Goal: Task Accomplishment & Management: Manage account settings

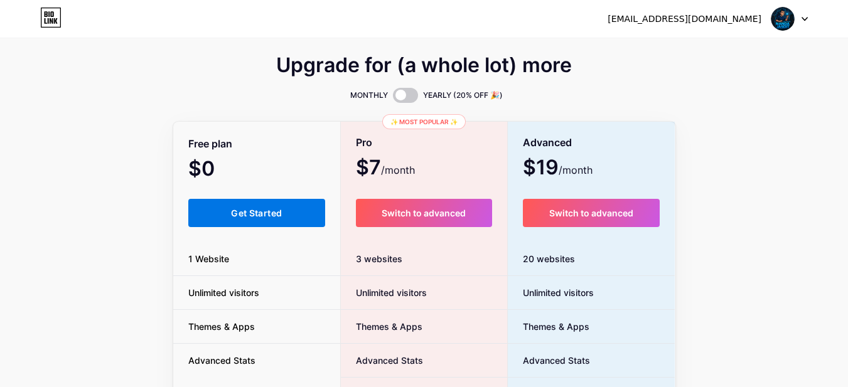
click at [248, 212] on span "Get Started" at bounding box center [256, 213] width 51 height 11
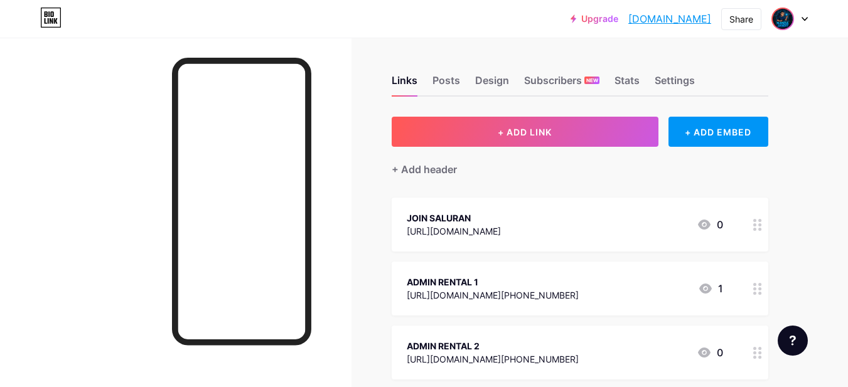
click at [785, 18] on img at bounding box center [783, 19] width 20 height 20
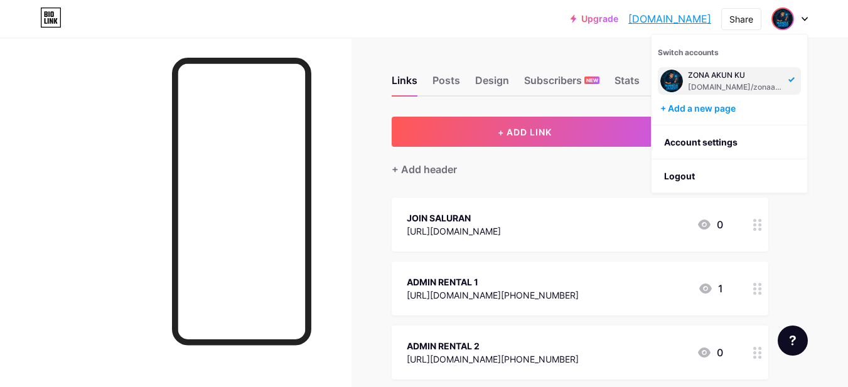
click at [815, 277] on div "Links Posts Design Subscribers NEW Stats Settings + ADD LINK + ADD EMBED + Add …" at bounding box center [410, 314] width 821 height 552
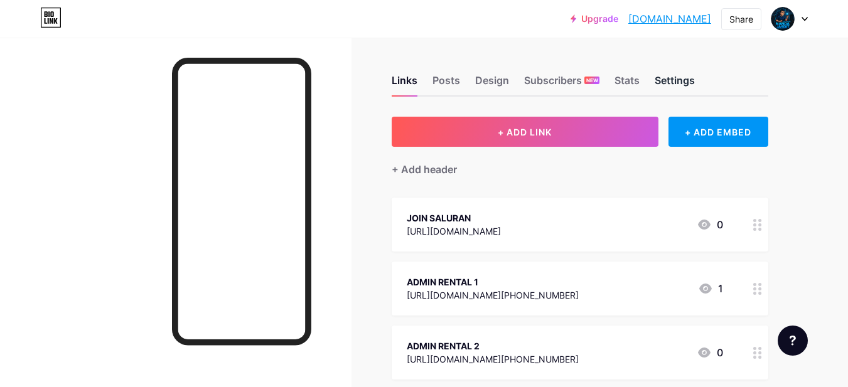
click at [692, 85] on div "Settings" at bounding box center [675, 84] width 40 height 23
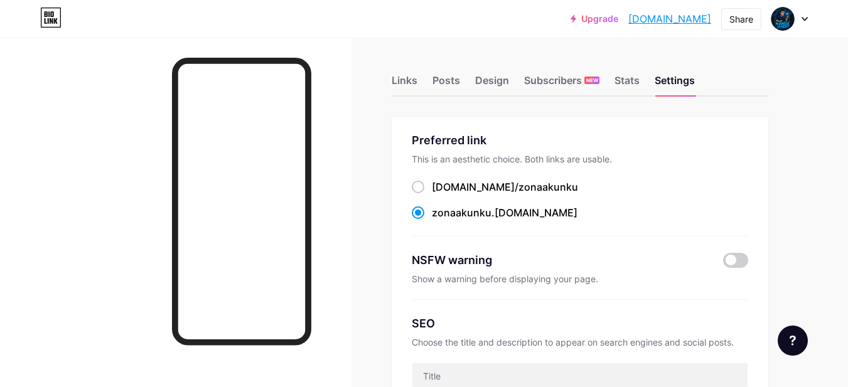
scroll to position [63, 0]
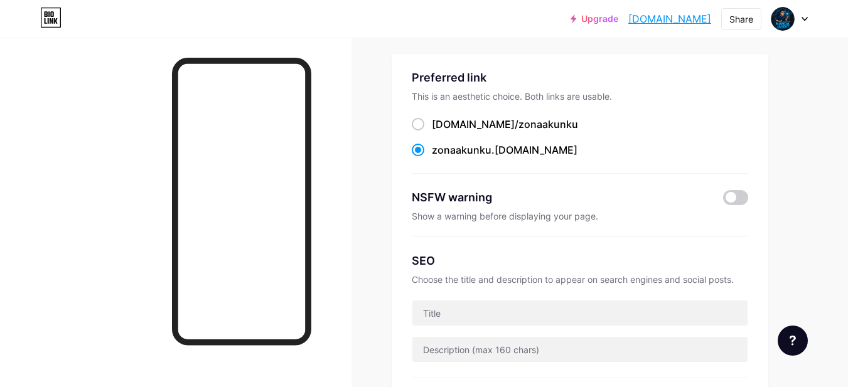
click at [527, 146] on div "zonaakunku .[DOMAIN_NAME]" at bounding box center [505, 149] width 146 height 15
click at [440, 158] on input "zonaakunku .[DOMAIN_NAME]" at bounding box center [436, 162] width 8 height 8
click at [437, 150] on span "zonaakunku" at bounding box center [462, 150] width 60 height 13
click at [437, 158] on input "zonaakunku .[DOMAIN_NAME]" at bounding box center [436, 162] width 8 height 8
click at [456, 148] on span "zonaakunku" at bounding box center [462, 150] width 60 height 13
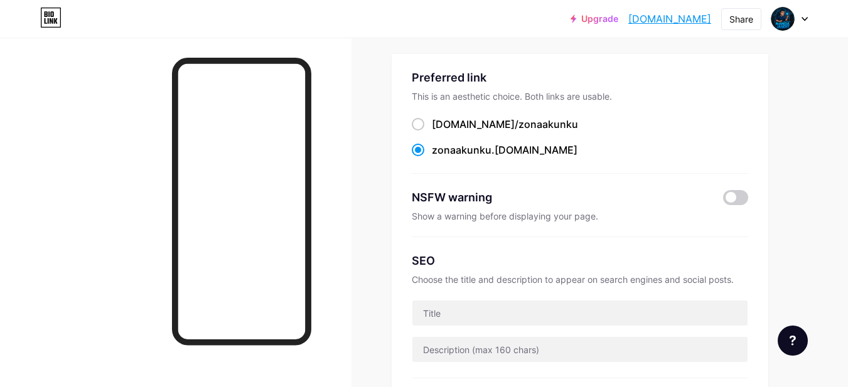
click at [440, 158] on input "zonaakunku .[DOMAIN_NAME]" at bounding box center [436, 162] width 8 height 8
click at [415, 149] on span at bounding box center [418, 150] width 13 height 13
click at [432, 158] on input "zonaakunku .[DOMAIN_NAME]" at bounding box center [436, 162] width 8 height 8
click at [415, 149] on span at bounding box center [418, 150] width 13 height 13
click at [432, 158] on input "zonaakunku .[DOMAIN_NAME]" at bounding box center [436, 162] width 8 height 8
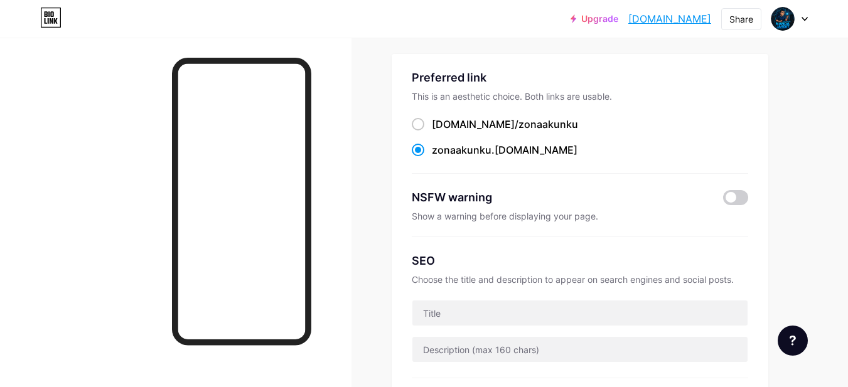
scroll to position [0, 0]
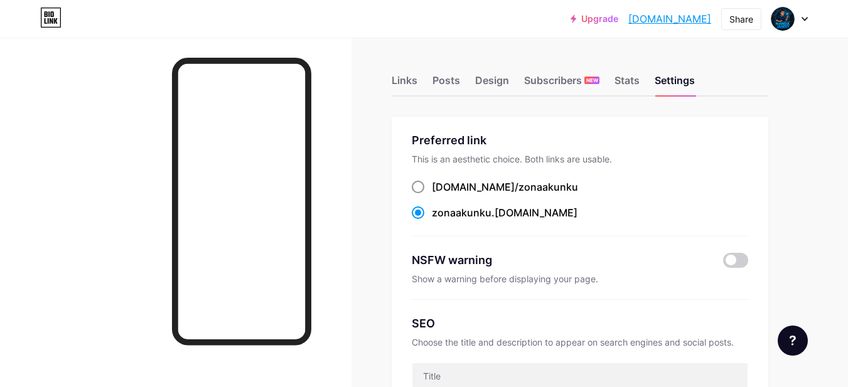
click at [444, 186] on div "[DOMAIN_NAME]/ zonaakunku" at bounding box center [505, 187] width 146 height 15
click at [440, 195] on input "[DOMAIN_NAME]/ zonaakunku" at bounding box center [436, 199] width 8 height 8
radio input "true"
click at [421, 208] on span at bounding box center [418, 213] width 13 height 13
click at [432, 220] on input "zonaakunku .[DOMAIN_NAME]" at bounding box center [436, 224] width 8 height 8
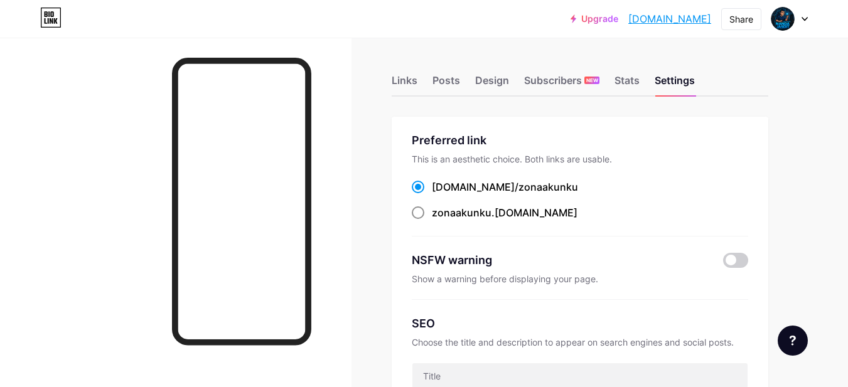
radio input "true"
click at [465, 212] on span "zonaakunku" at bounding box center [462, 213] width 60 height 13
click at [440, 220] on input "zonaakunku .[DOMAIN_NAME]" at bounding box center [436, 224] width 8 height 8
click at [465, 212] on span "zonaakunku" at bounding box center [462, 213] width 60 height 13
click at [440, 220] on input "zonaakunku .[DOMAIN_NAME]" at bounding box center [436, 224] width 8 height 8
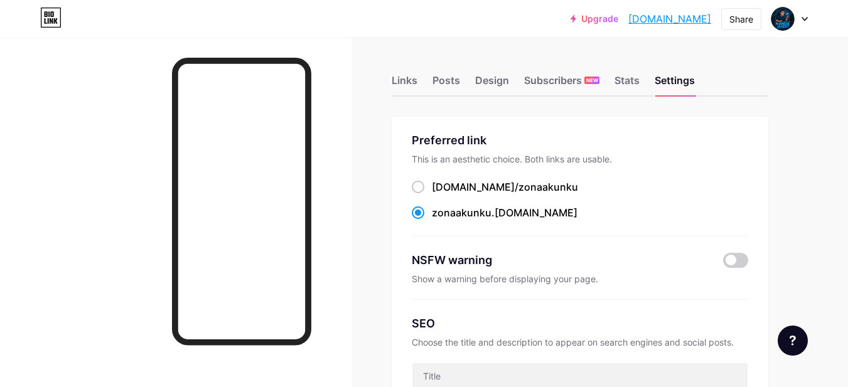
click at [547, 220] on div "Preferred link This is an aesthetic choice. Both links are usable. [DOMAIN_NAME…" at bounding box center [580, 184] width 336 height 105
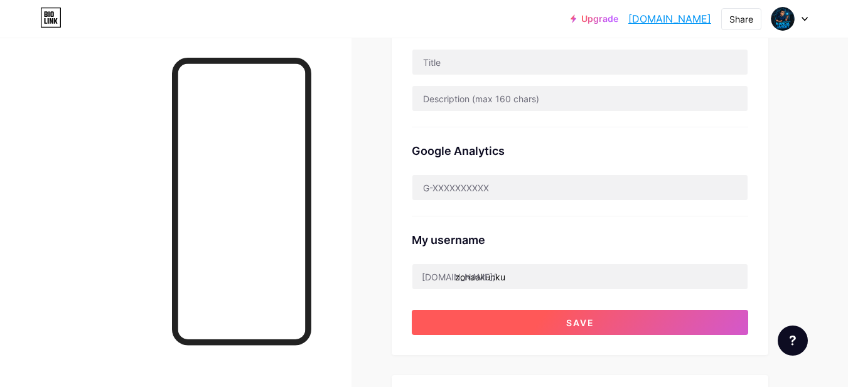
scroll to position [439, 0]
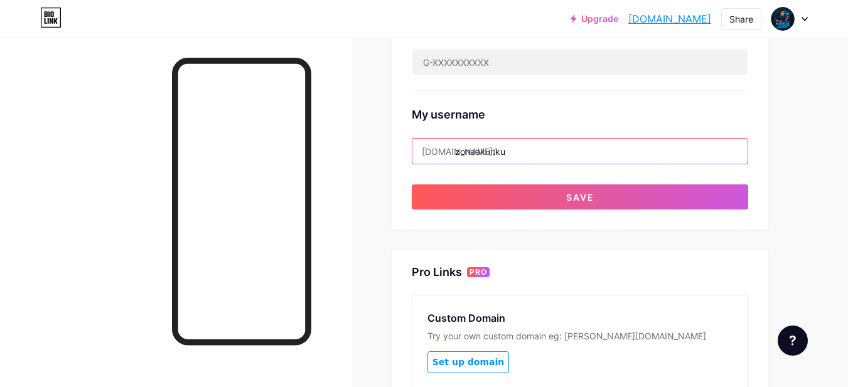
click at [522, 144] on input "zonaakunku" at bounding box center [579, 151] width 335 height 25
type input "z"
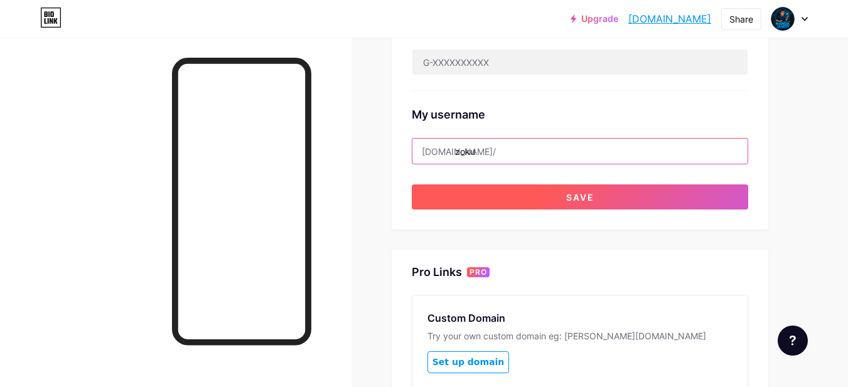
type input "zoku"
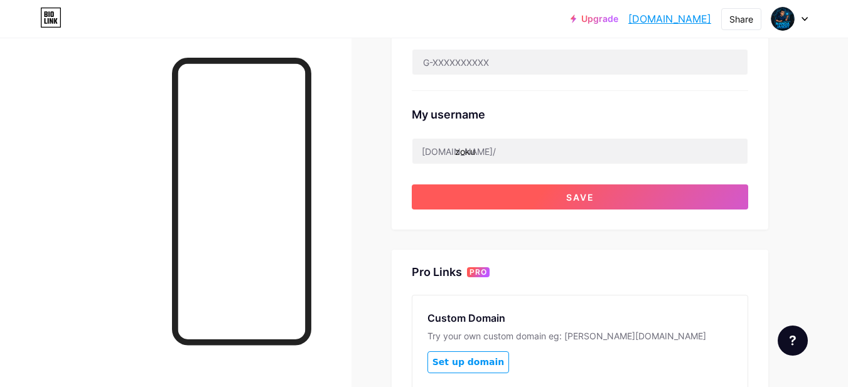
click at [525, 201] on button "Save" at bounding box center [580, 197] width 336 height 25
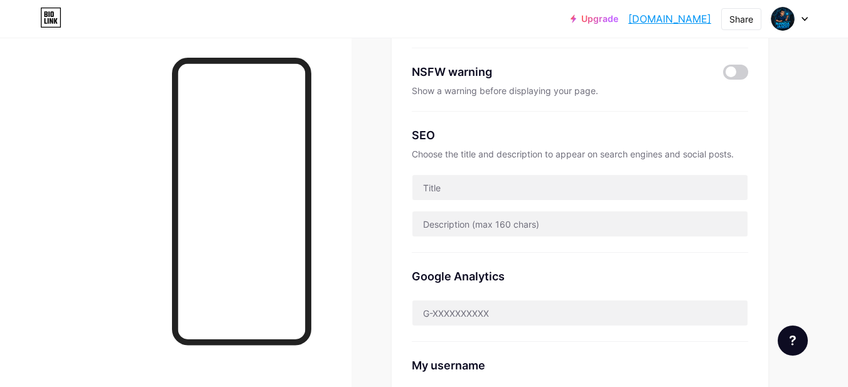
scroll to position [251, 0]
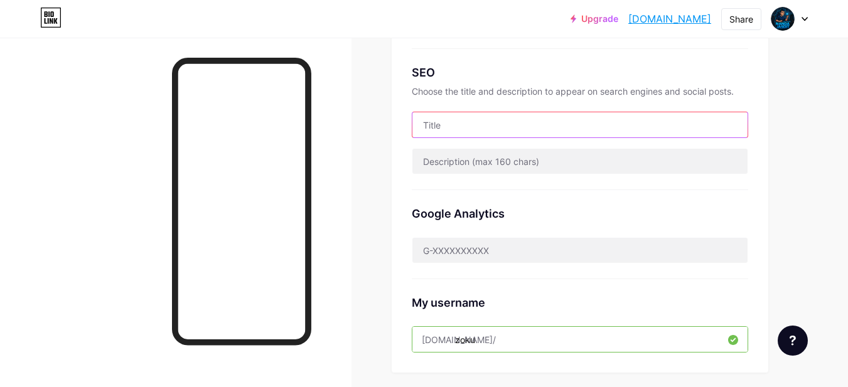
click at [462, 124] on input "text" at bounding box center [579, 124] width 335 height 25
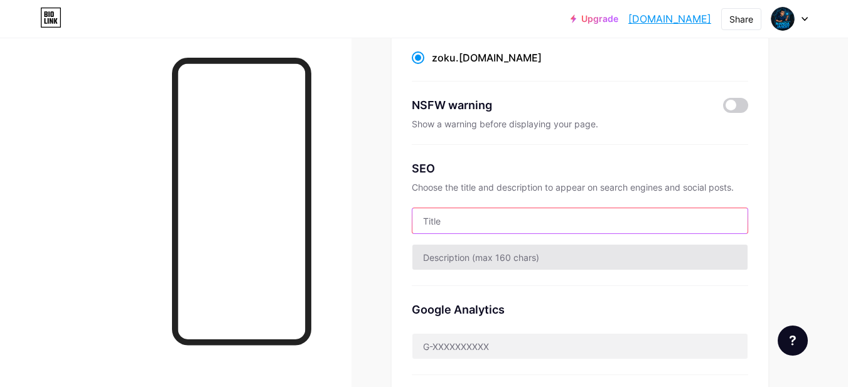
scroll to position [0, 0]
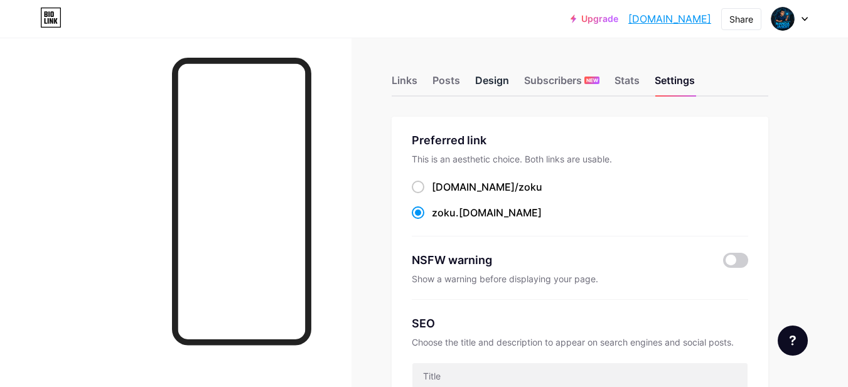
click at [499, 77] on div "Design" at bounding box center [492, 84] width 34 height 23
click at [405, 79] on div "Links" at bounding box center [405, 84] width 26 height 23
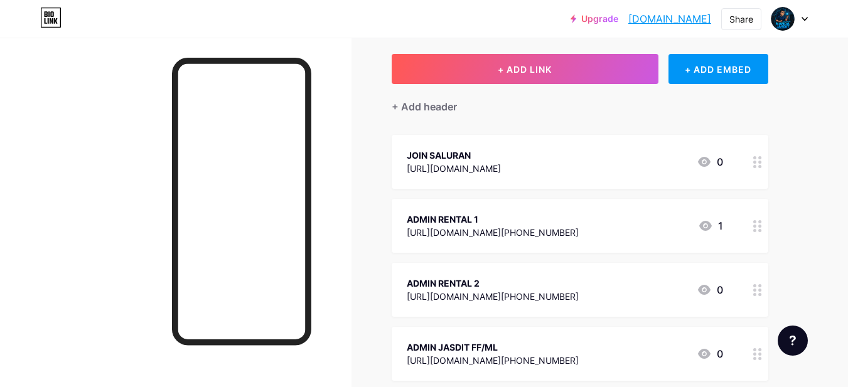
scroll to position [126, 0]
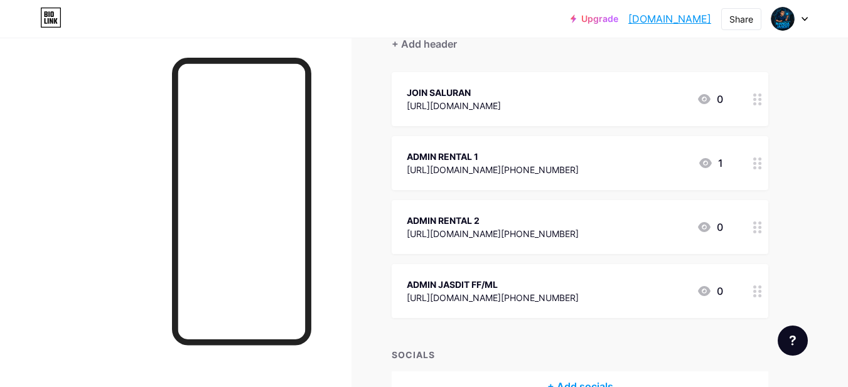
click at [547, 171] on div "ADMIN RENTAL 1 [URL][DOMAIN_NAME][PHONE_NUMBER] 1" at bounding box center [565, 163] width 316 height 29
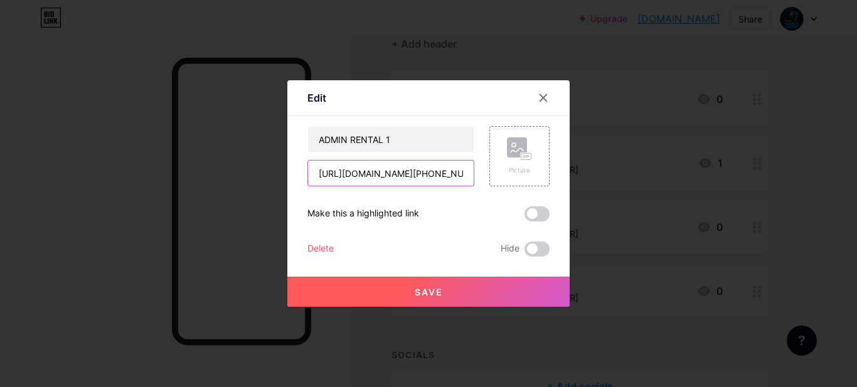
click at [449, 181] on input "[URL][DOMAIN_NAME][PHONE_NUMBER]" at bounding box center [391, 173] width 166 height 25
click at [540, 97] on icon at bounding box center [543, 98] width 7 height 7
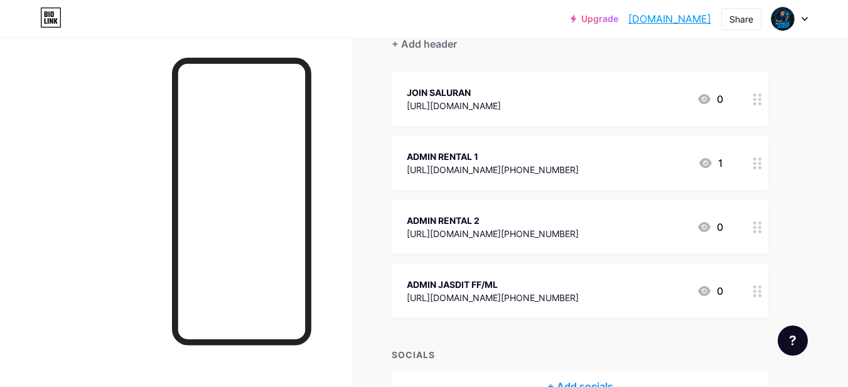
click at [572, 231] on div "ADMIN RENTAL 2 [URL][DOMAIN_NAME][PHONE_NUMBER] 0" at bounding box center [565, 227] width 316 height 29
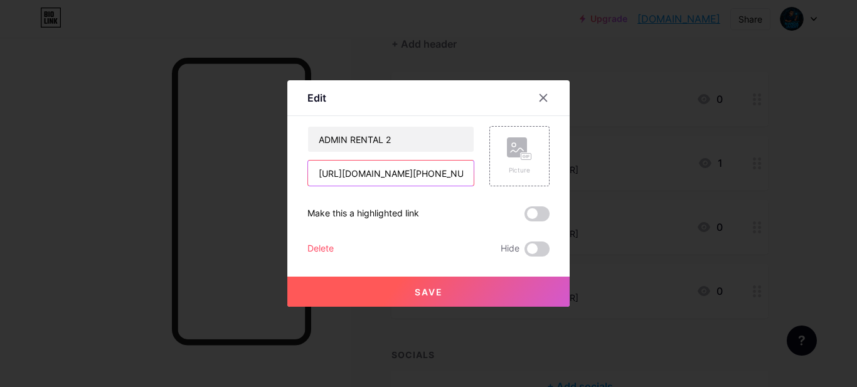
click at [454, 178] on input "[URL][DOMAIN_NAME][PHONE_NUMBER]" at bounding box center [391, 173] width 166 height 25
type input "[URL][DOMAIN_NAME]"
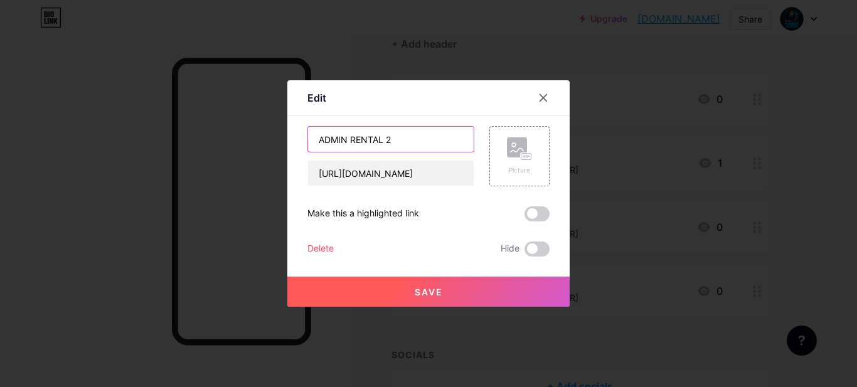
click at [393, 140] on input "ADMIN RENTAL 2" at bounding box center [391, 139] width 166 height 25
type input "ADMIN JUAL BELI AKUN"
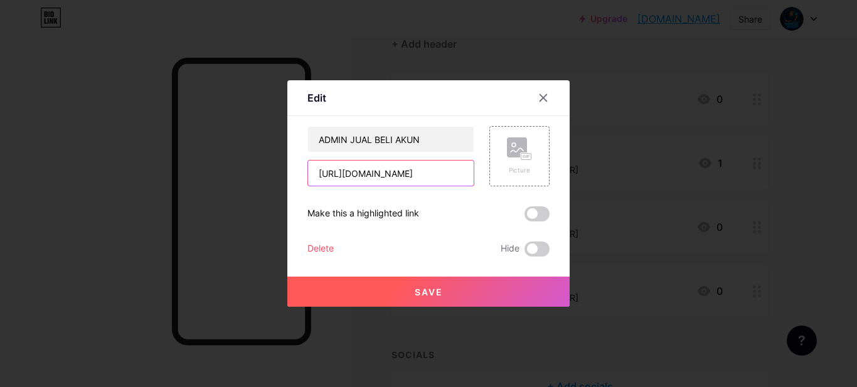
click at [419, 182] on input "[URL][DOMAIN_NAME]" at bounding box center [391, 173] width 166 height 25
type input "[URL][DOMAIN_NAME][PHONE_NUMBER]"
click at [455, 292] on button "Save" at bounding box center [428, 292] width 282 height 30
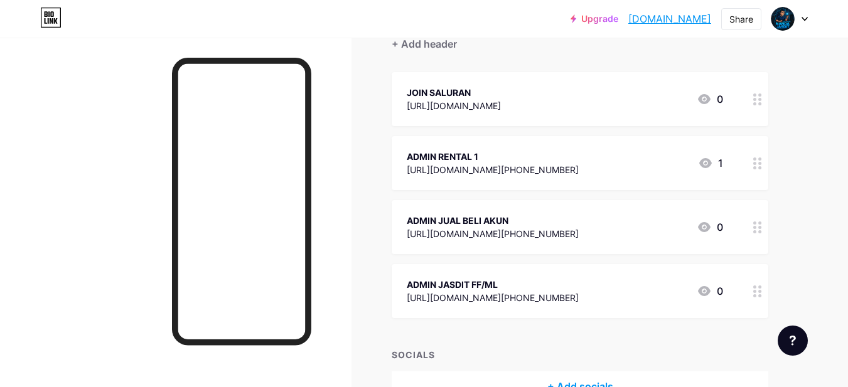
scroll to position [188, 0]
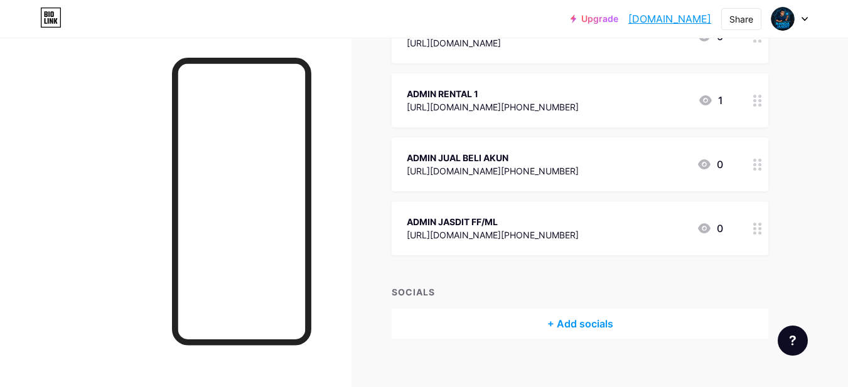
click at [750, 231] on div at bounding box center [757, 228] width 21 height 54
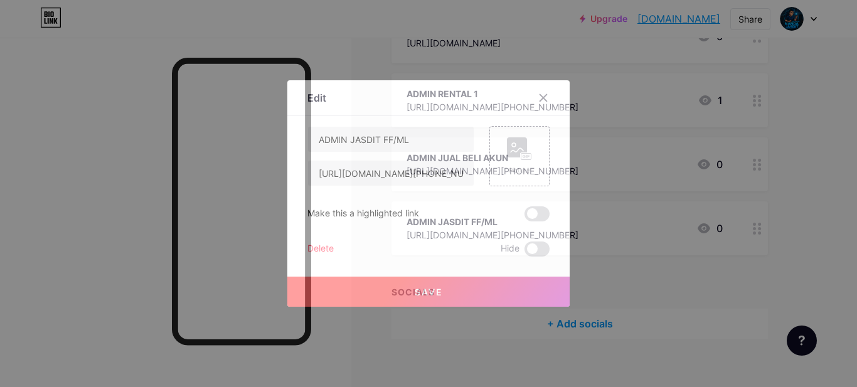
click at [756, 235] on div at bounding box center [428, 193] width 857 height 387
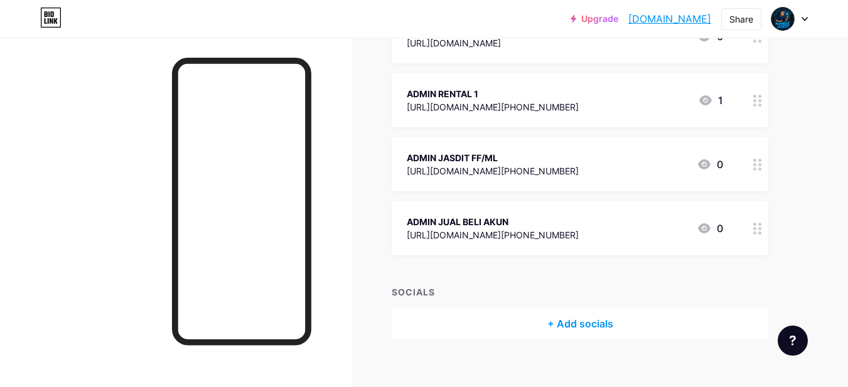
scroll to position [202, 0]
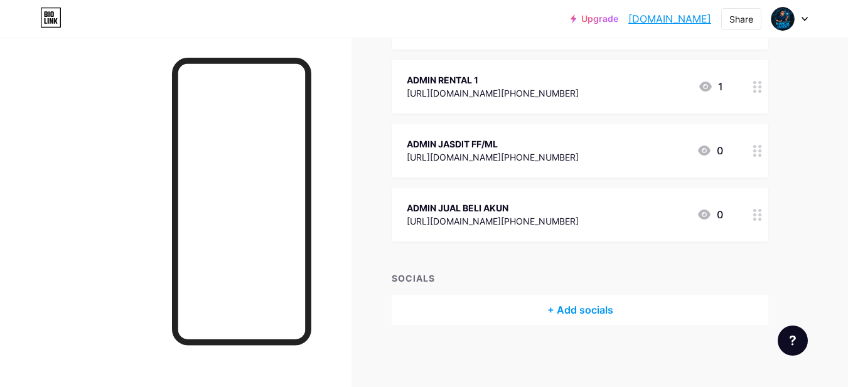
click at [576, 311] on div "+ Add socials" at bounding box center [580, 310] width 377 height 30
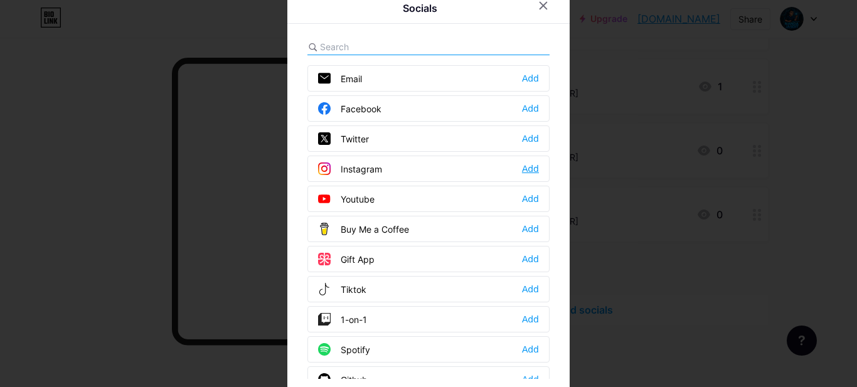
click at [529, 173] on div "Add" at bounding box center [530, 169] width 17 height 13
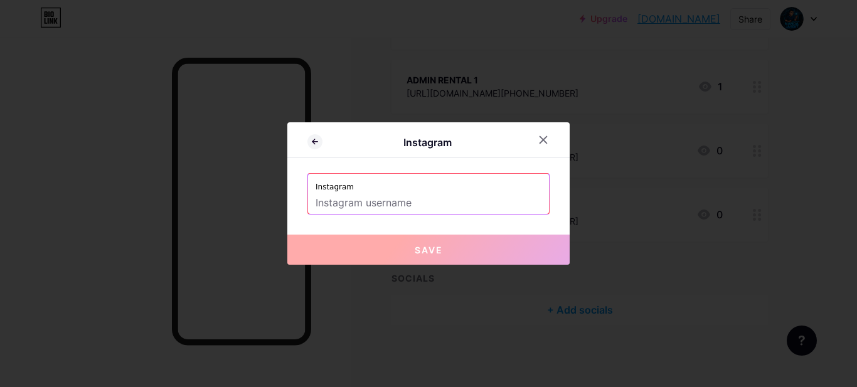
click at [433, 207] on input "text" at bounding box center [429, 203] width 226 height 21
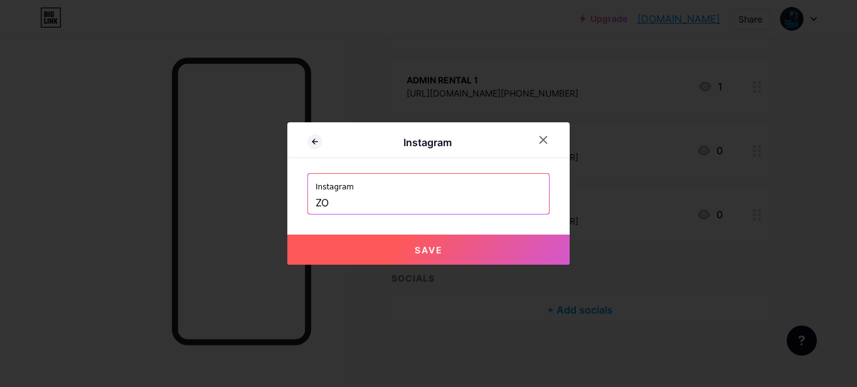
type input "Z"
click at [433, 254] on span "Save" at bounding box center [429, 250] width 28 height 11
type input "[URL][DOMAIN_NAME]"
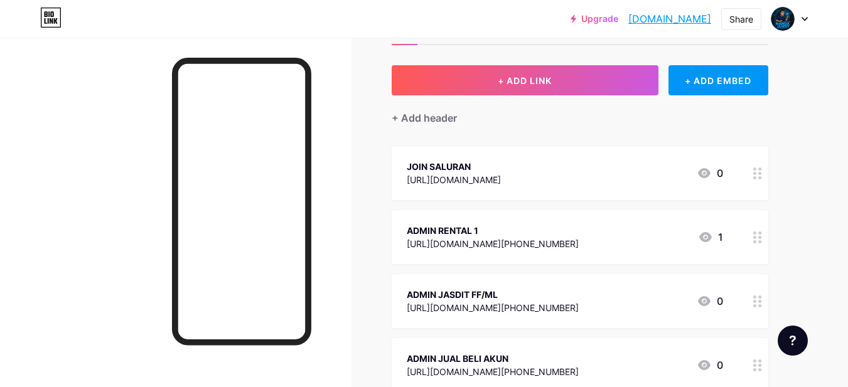
scroll to position [0, 0]
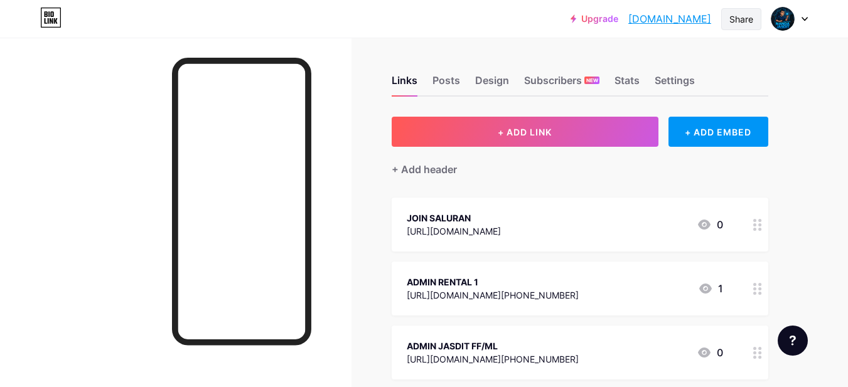
click at [741, 18] on div "Share" at bounding box center [741, 19] width 24 height 13
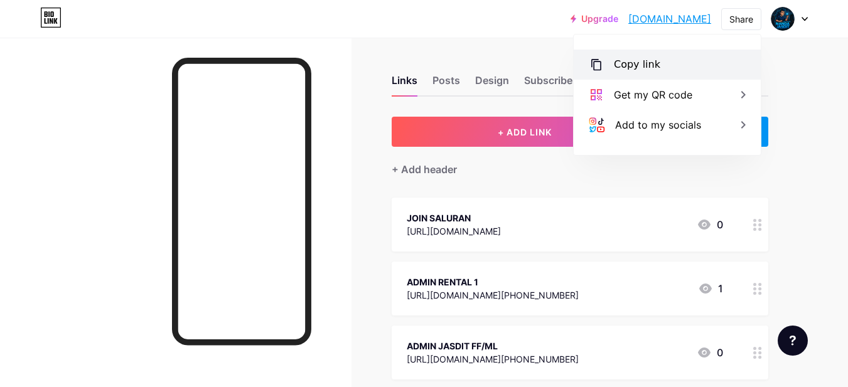
click at [662, 65] on div "Copy link" at bounding box center [667, 65] width 187 height 30
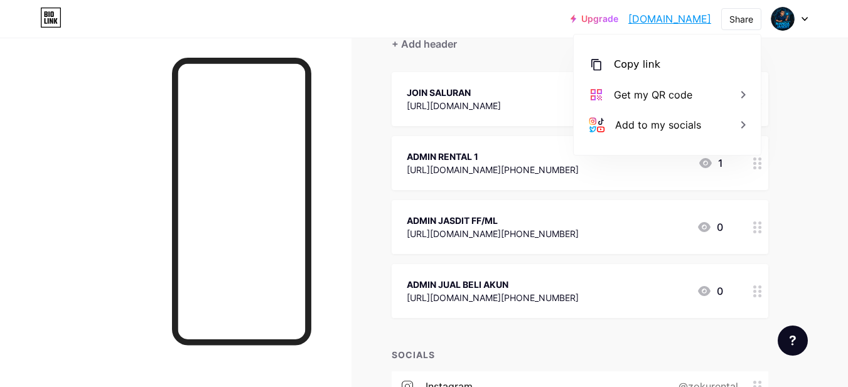
scroll to position [240, 0]
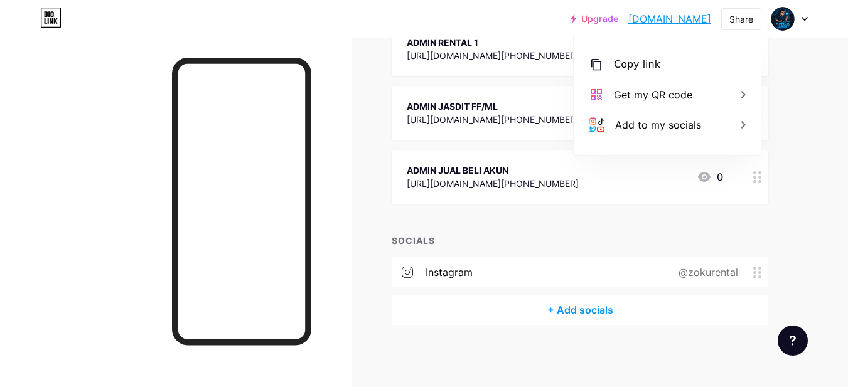
click at [452, 269] on div "instagram" at bounding box center [449, 272] width 47 height 15
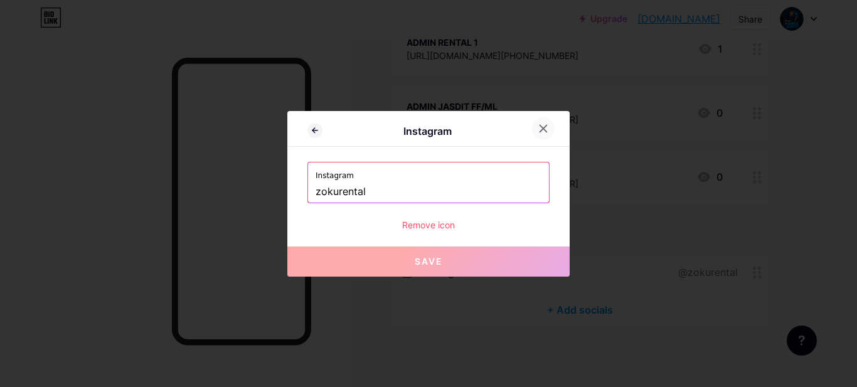
click at [543, 119] on div at bounding box center [543, 128] width 23 height 23
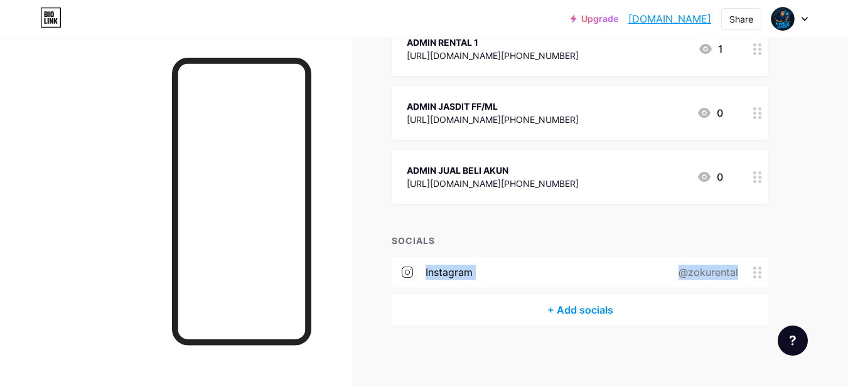
drag, startPoint x: 759, startPoint y: 279, endPoint x: 784, endPoint y: 220, distance: 64.1
click at [769, 208] on div "Links Posts Design Subscribers NEW Stats Settings + ADD LINK + ADD EMBED + Add …" at bounding box center [410, 93] width 821 height 590
click at [807, 237] on div "Links Posts Design Subscribers NEW Stats Settings + ADD LINK + ADD EMBED + Add …" at bounding box center [410, 93] width 821 height 590
click at [787, 202] on div "Links Posts Design Subscribers NEW Stats Settings + ADD LINK + ADD EMBED + Add …" at bounding box center [410, 93] width 821 height 590
